Goal: Navigation & Orientation: Find specific page/section

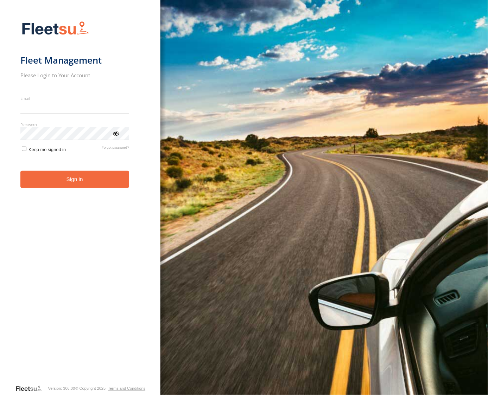
type input "**********"
click at [84, 184] on button "Sign in" at bounding box center [74, 179] width 109 height 17
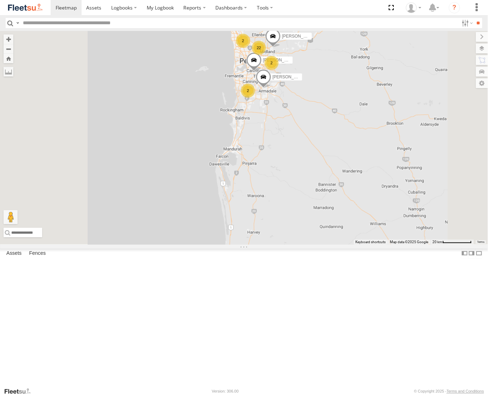
click at [266, 55] on div "22" at bounding box center [259, 48] width 14 height 14
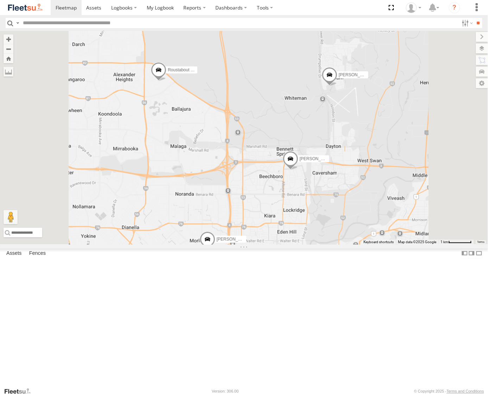
drag, startPoint x: 328, startPoint y: 175, endPoint x: 329, endPoint y: 168, distance: 7.1
click at [328, 170] on div "Zac Hollyoak -1HSK204 [PERSON_NAME] - 1HSK205 - 0481 998 670 [PERSON_NAME] - 1H…" at bounding box center [244, 138] width 488 height 214
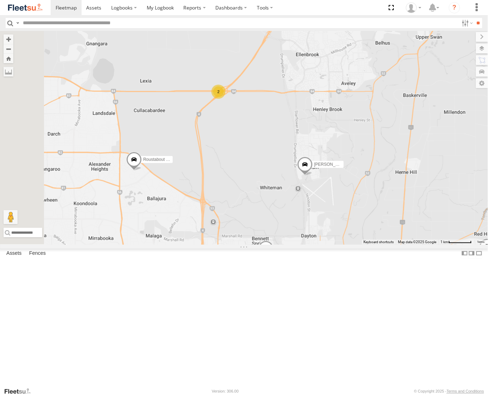
drag, startPoint x: 332, startPoint y: 118, endPoint x: 275, endPoint y: 223, distance: 119.8
click at [286, 223] on div "Zac Hollyoak -1HSK204 [PERSON_NAME] - 1HSK205 - 0481 998 670 [PERSON_NAME] - 1H…" at bounding box center [244, 138] width 488 height 214
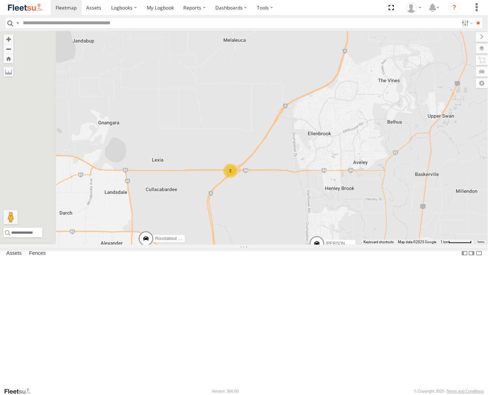
drag, startPoint x: 233, startPoint y: 135, endPoint x: 280, endPoint y: 199, distance: 79.5
click at [280, 199] on div "Zac Hollyoak -1HSK204 [PERSON_NAME] - 1HSK205 - 0481 998 670 [PERSON_NAME] - 1H…" at bounding box center [244, 138] width 488 height 214
click at [176, 65] on div "Zac Hollyoak -1HSK204 [PERSON_NAME] - 1HSK205 - 0481 998 670 [PERSON_NAME] - 1H…" at bounding box center [244, 138] width 488 height 214
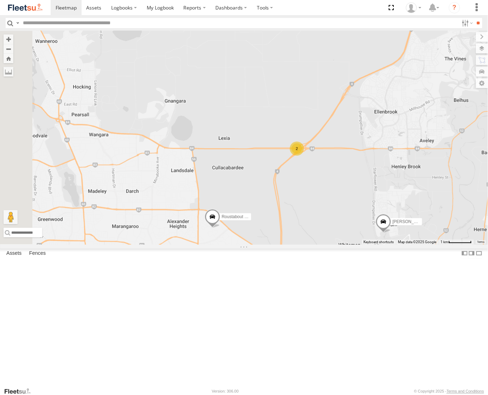
drag, startPoint x: 246, startPoint y: 200, endPoint x: 312, endPoint y: 179, distance: 68.8
click at [312, 179] on div "Zac Hollyoak -1HSK204 [PERSON_NAME] - 1HSK205 - 0481 998 670 [PERSON_NAME] - 1H…" at bounding box center [244, 138] width 488 height 214
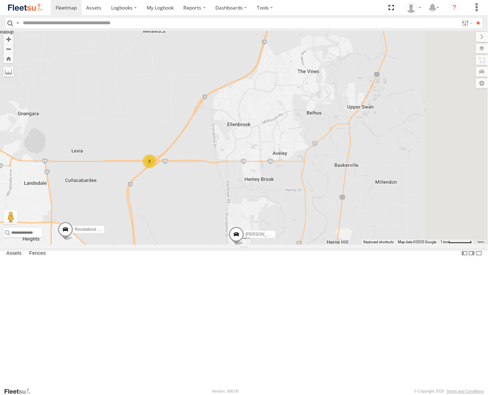
drag, startPoint x: 380, startPoint y: 175, endPoint x: 229, endPoint y: 185, distance: 151.3
click at [230, 185] on div "Zac Hollyoak -1HSK204 [PERSON_NAME] - 1HSK205 - 0481 998 670 [PERSON_NAME] - 1H…" at bounding box center [244, 138] width 488 height 214
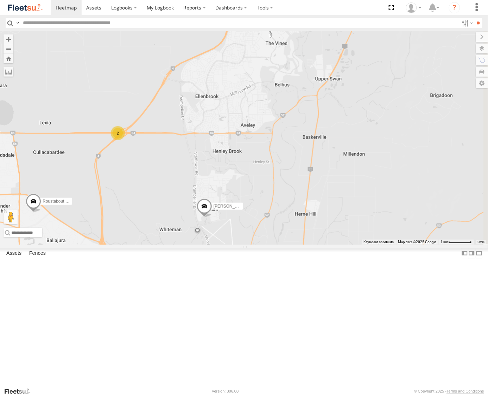
drag, startPoint x: 261, startPoint y: 166, endPoint x: 249, endPoint y: 148, distance: 22.2
click at [249, 148] on div "Zac Hollyoak -1HSK204 [PERSON_NAME] - 1HSK205 - 0481 998 670 [PERSON_NAME] - 1H…" at bounding box center [244, 138] width 488 height 214
